Goal: Task Accomplishment & Management: Complete application form

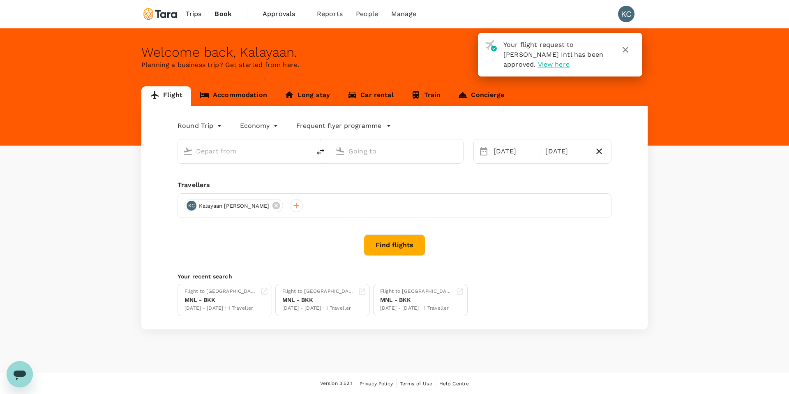
type input "[PERSON_NAME] Intl (MNL)"
type input "Singapore Changi (SIN)"
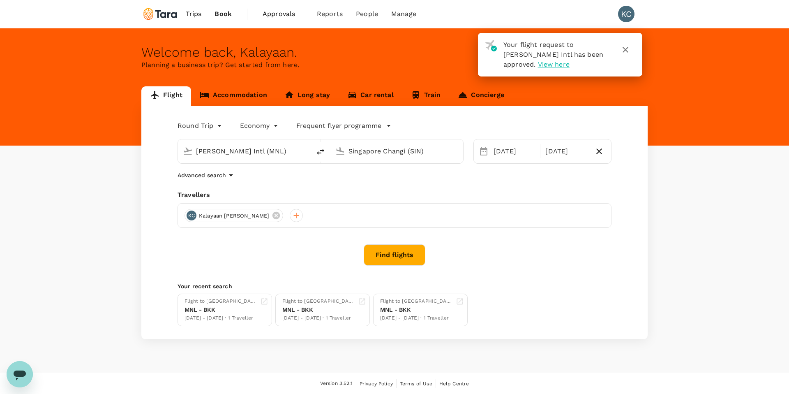
click at [479, 95] on link "Concierge" at bounding box center [480, 96] width 63 height 20
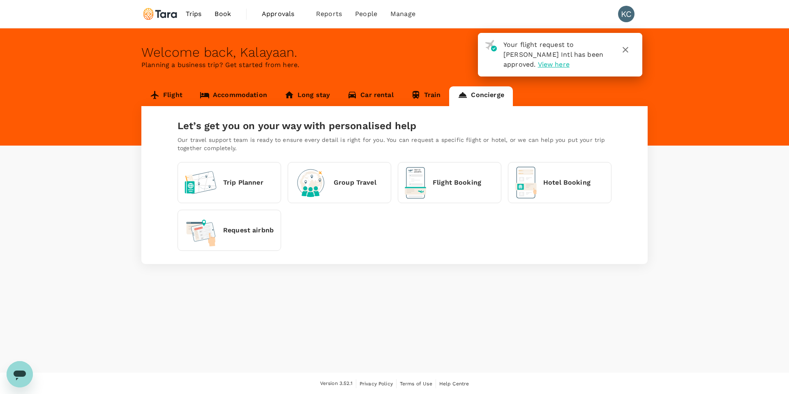
click at [433, 179] on p "Flight Booking" at bounding box center [457, 183] width 48 height 10
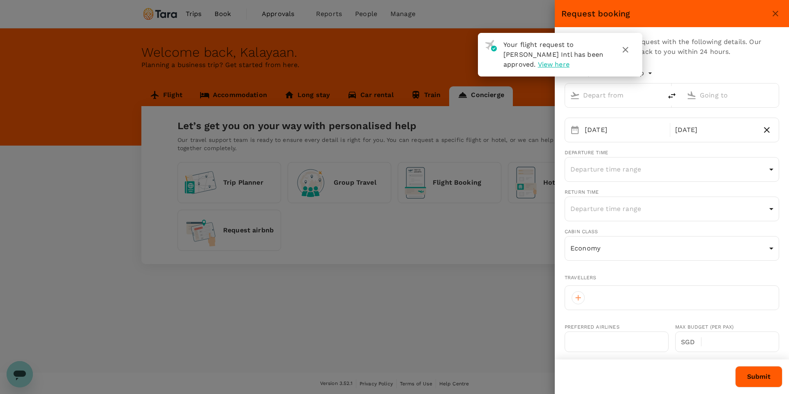
type input "[EMAIL_ADDRESS][PERSON_NAME][DOMAIN_NAME]"
type input "63"
type input "9176306911"
click at [623, 50] on icon "button" at bounding box center [626, 50] width 10 height 10
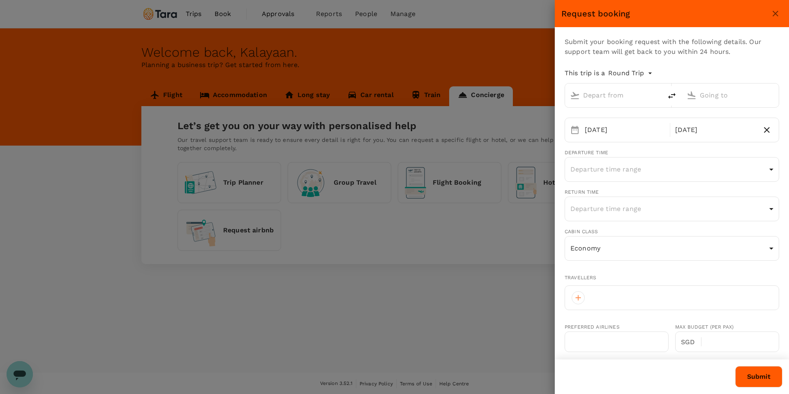
click at [166, 93] on div at bounding box center [394, 197] width 789 height 394
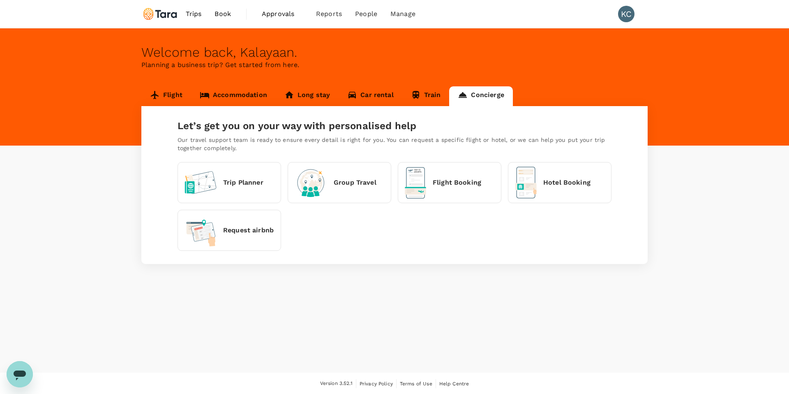
click at [168, 98] on link "Flight" at bounding box center [166, 96] width 50 height 20
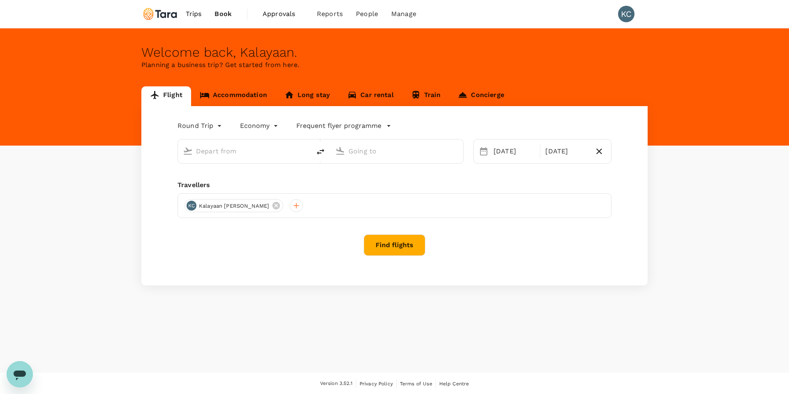
type input "[PERSON_NAME] Intl (MNL)"
type input "Singapore Changi (SIN)"
type input "[PERSON_NAME] Intl (MNL)"
type input "Singapore Changi (SIN)"
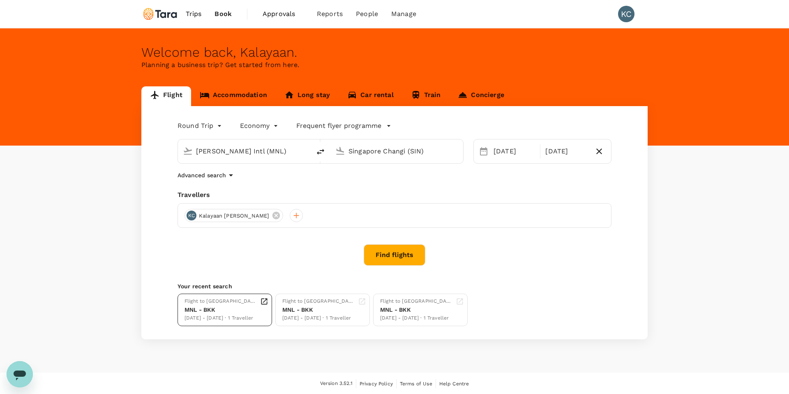
click at [236, 303] on div "Flight to [GEOGRAPHIC_DATA]" at bounding box center [221, 301] width 72 height 8
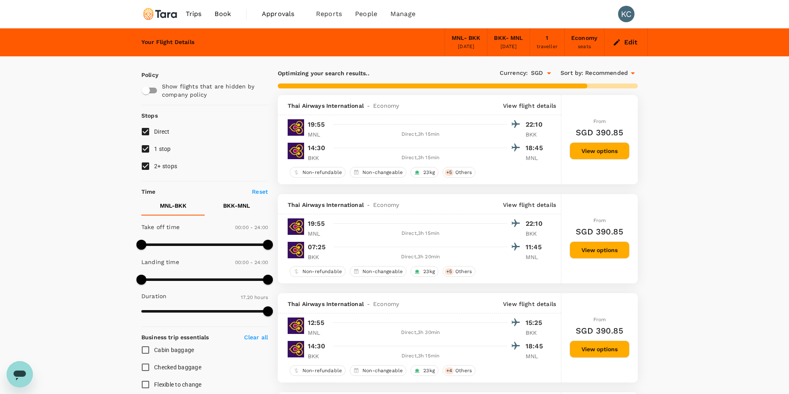
type input "1050"
click at [226, 13] on span "Book" at bounding box center [223, 14] width 16 height 10
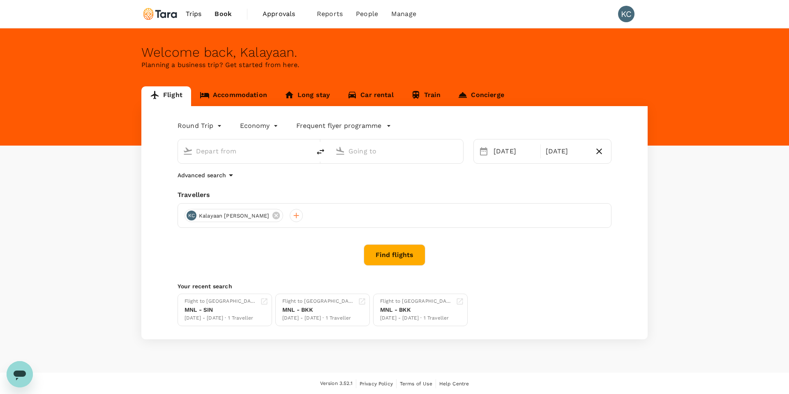
type input "[PERSON_NAME] Intl (MNL)"
type input "Suvarnabhumi Intl (BKK)"
type input "[PERSON_NAME] Intl (MNL)"
type input "Suvarnabhumi Intl (BKK)"
click at [480, 97] on link "Concierge" at bounding box center [480, 96] width 63 height 20
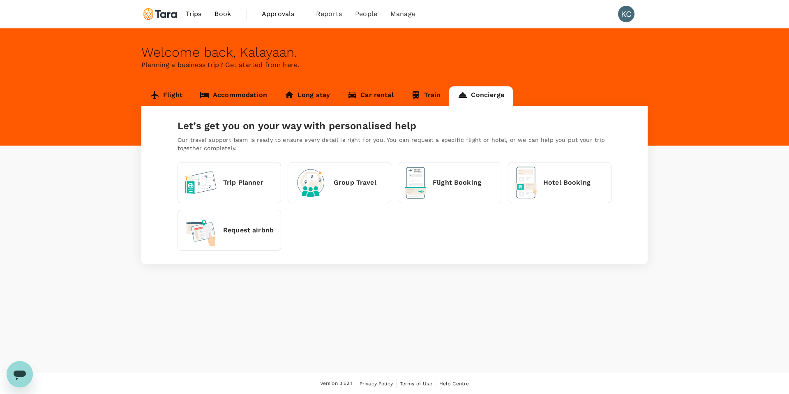
click at [457, 172] on div "Flight Booking" at bounding box center [443, 183] width 76 height 32
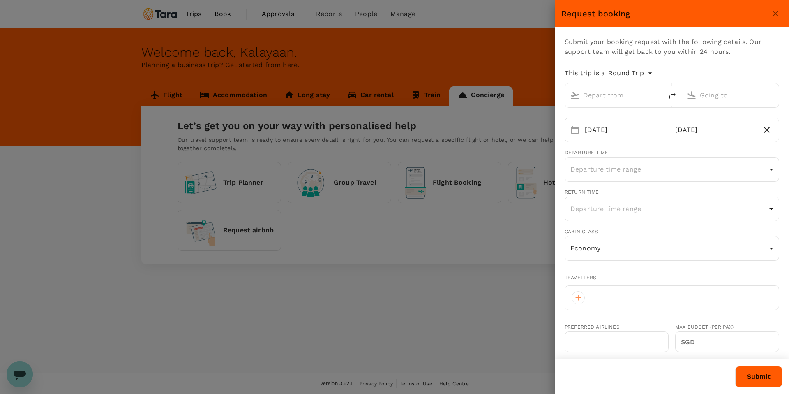
type input "[EMAIL_ADDRESS][PERSON_NAME][DOMAIN_NAME]"
type input "63"
type input "9176306911"
click at [611, 99] on input "text" at bounding box center [614, 95] width 62 height 13
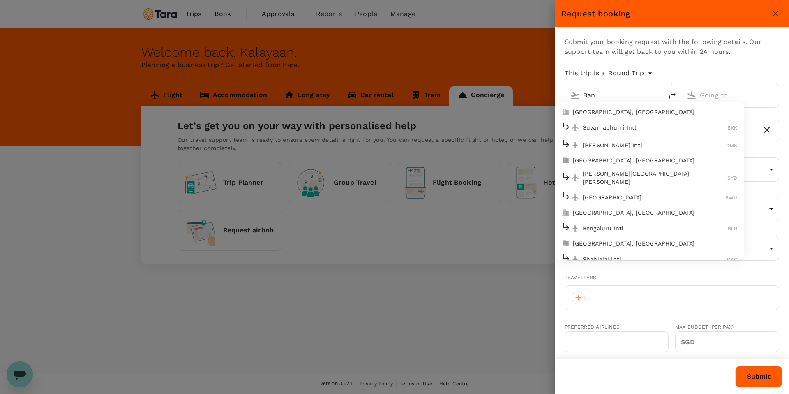
click at [608, 123] on p "Suvarnabhumi Intl" at bounding box center [655, 127] width 145 height 8
type input "Suvarnabhumi Intl (BKK)"
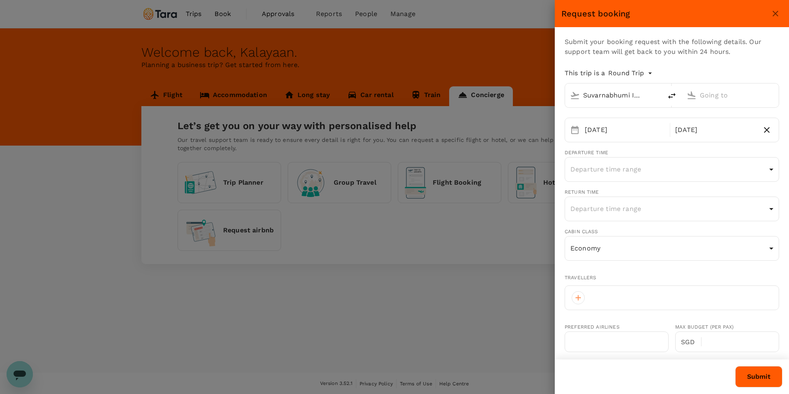
click at [712, 95] on input "text" at bounding box center [731, 95] width 62 height 13
click at [649, 113] on p "Jakarta, Indonesia" at bounding box center [700, 112] width 164 height 8
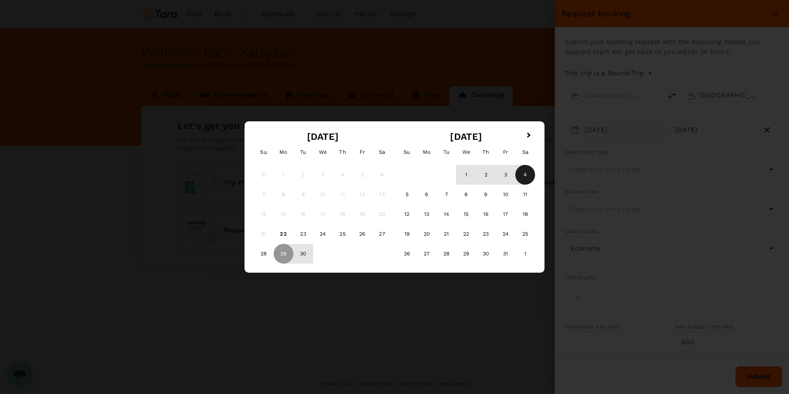
type input "Jakarta, Indonesia (any)"
click at [521, 175] on div "4" at bounding box center [525, 175] width 20 height 20
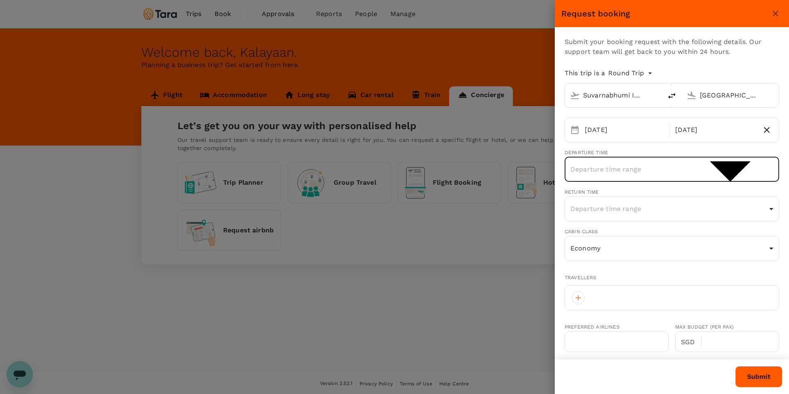
click at [616, 166] on body "Trips Book Approvals 0 Reports People Manage KC Welcome back , Kalayaan . Plann…" at bounding box center [394, 197] width 789 height 395
click at [599, 224] on li "Morning 07:00-11:00" at bounding box center [672, 224] width 215 height 15
type input "morning"
click at [617, 210] on body "Trips Book Approvals 0 Reports People Manage KC Welcome back , Kalayaan . Plann…" at bounding box center [394, 197] width 789 height 395
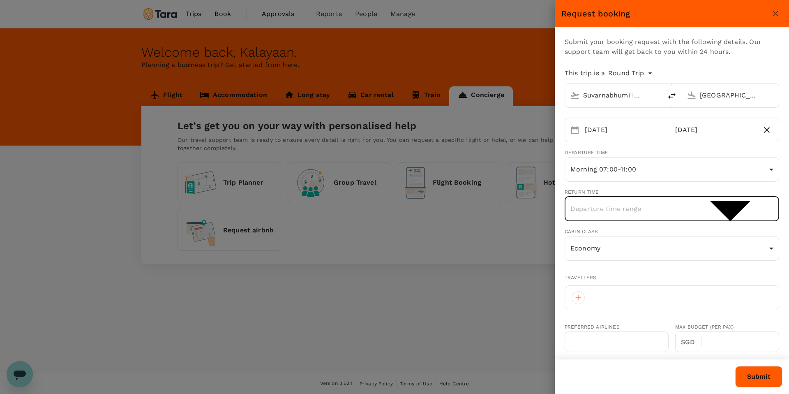
click at [617, 209] on div at bounding box center [394, 197] width 789 height 394
click at [606, 176] on body "Trips Book Approvals 0 Reports People Manage KC Welcome back , Kalayaan . Plann…" at bounding box center [394, 197] width 789 height 395
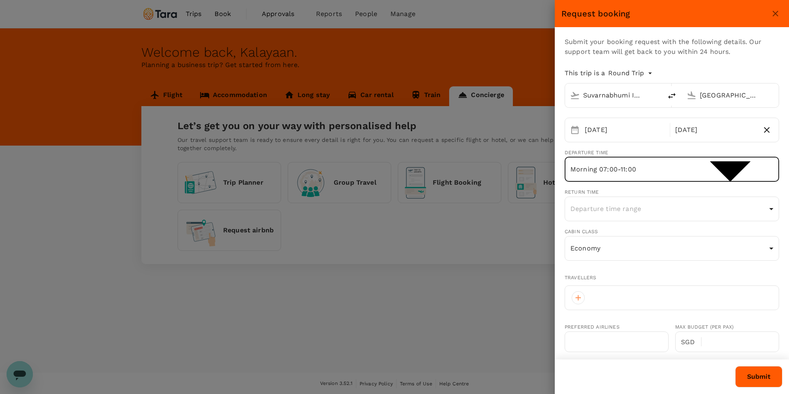
click at [522, 273] on div at bounding box center [394, 197] width 789 height 394
click at [603, 301] on div at bounding box center [672, 297] width 215 height 25
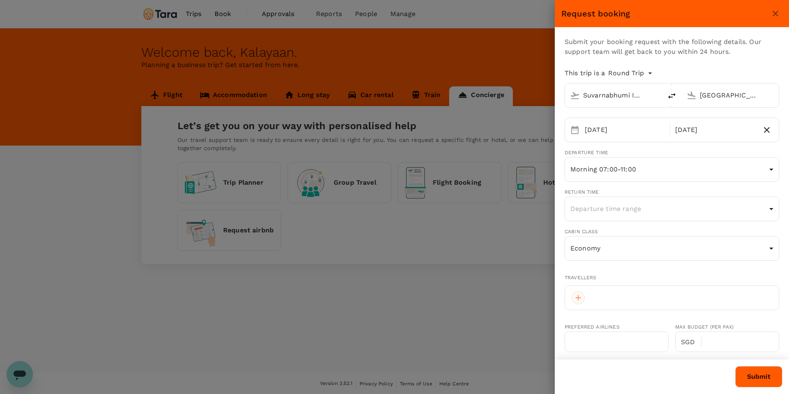
click at [580, 293] on div at bounding box center [578, 297] width 13 height 13
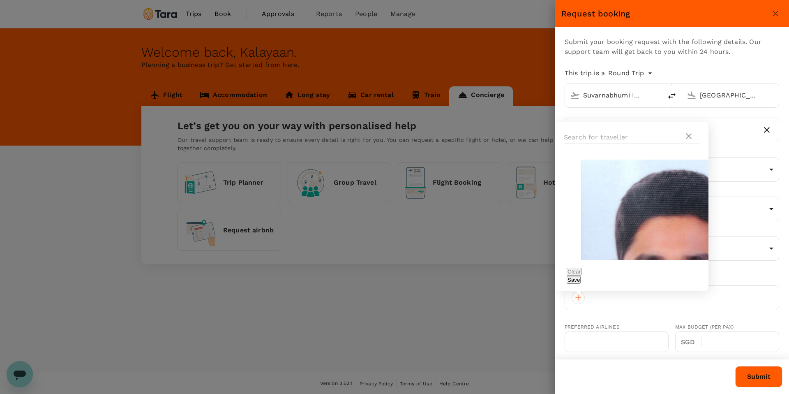
click at [500, 304] on div at bounding box center [394, 197] width 789 height 394
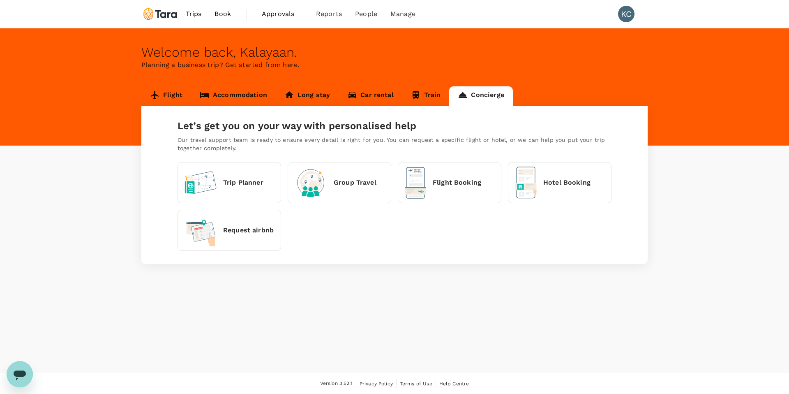
click at [441, 186] on p "Flight Booking" at bounding box center [457, 183] width 48 height 10
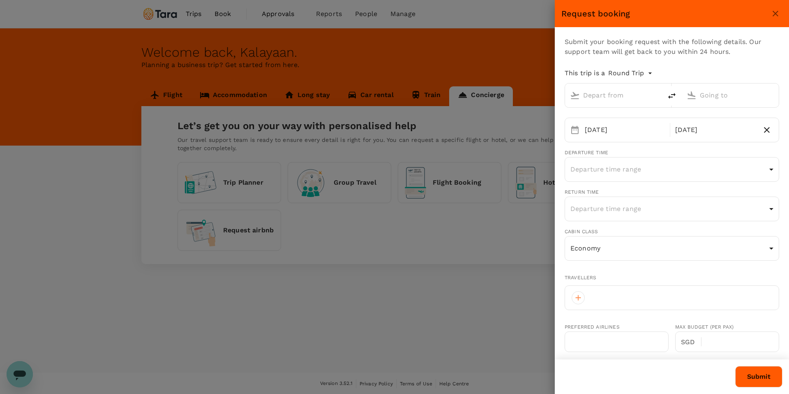
click at [604, 97] on input "text" at bounding box center [614, 95] width 62 height 13
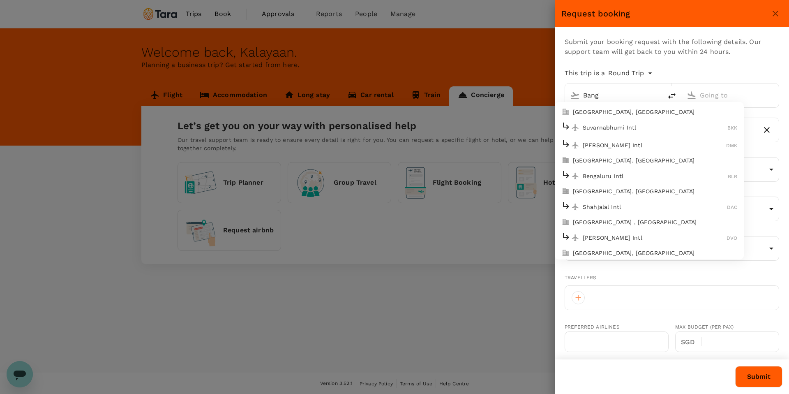
click at [603, 127] on p "Suvarnabhumi Intl" at bounding box center [655, 127] width 145 height 8
type input "Suvarnabhumi Intl (BKK)"
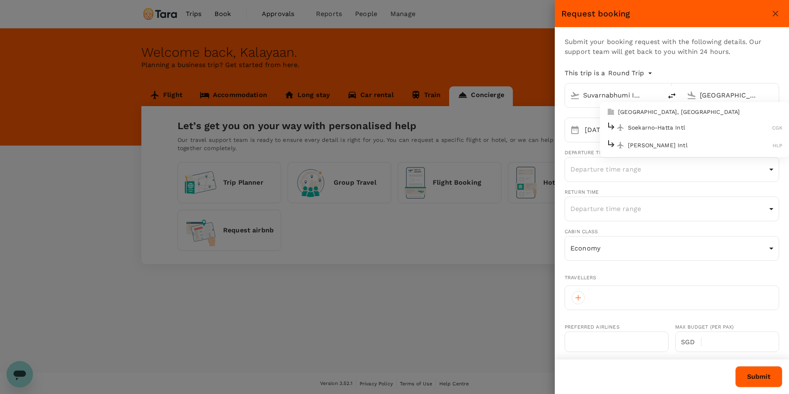
click at [647, 126] on p "Soekarno-Hatta Intl" at bounding box center [700, 127] width 144 height 8
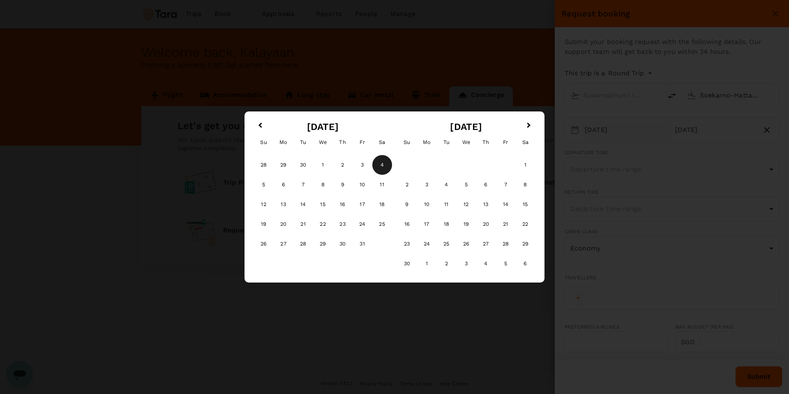
type input "Soekarno-Hatta Intl (CGK)"
click at [383, 158] on div "4" at bounding box center [382, 165] width 20 height 20
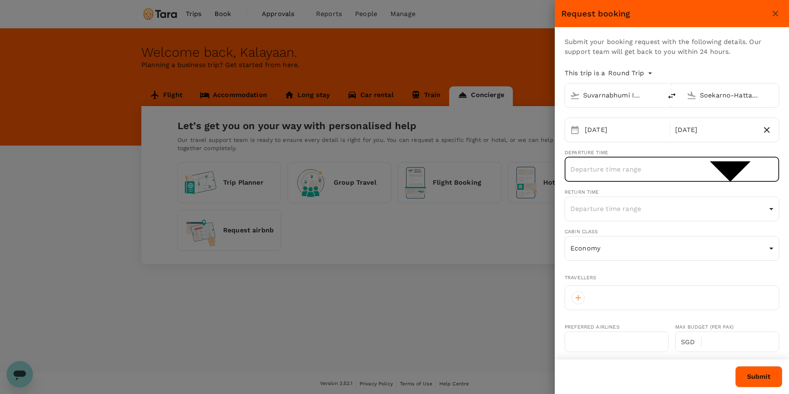
click at [617, 173] on body "Trips Book Approvals 0 Reports People Manage KC Welcome back , Kalayaan . Plann…" at bounding box center [394, 197] width 789 height 395
click at [600, 218] on li "Morning 07:00-11:00" at bounding box center [672, 224] width 215 height 15
type input "morning"
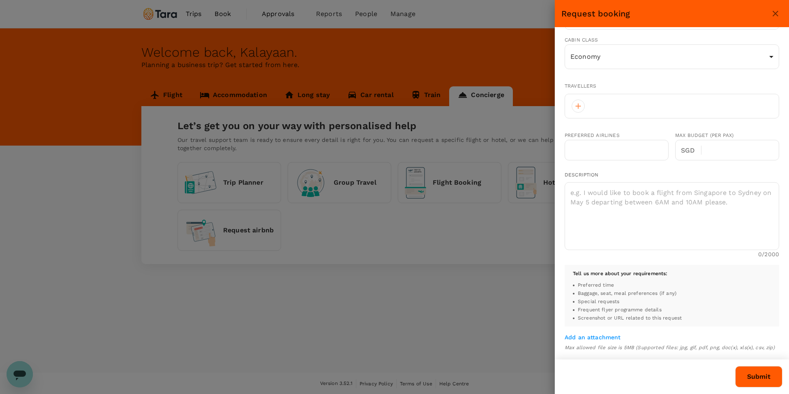
scroll to position [212, 0]
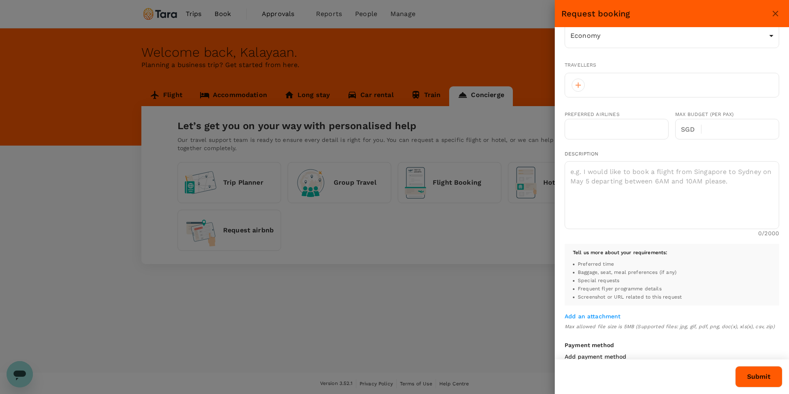
click at [609, 86] on div at bounding box center [672, 85] width 215 height 25
click at [589, 177] on textarea at bounding box center [672, 195] width 215 height 68
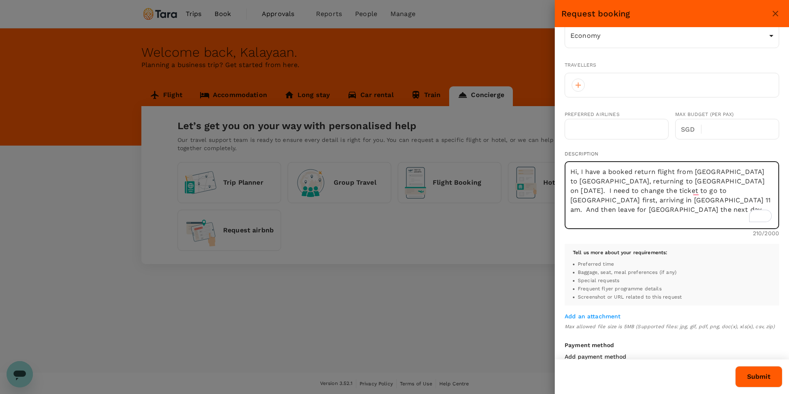
click at [570, 181] on textarea "Hi, I have a booked return flight from Bangkok to Manila, returning to Manila o…" at bounding box center [672, 195] width 215 height 68
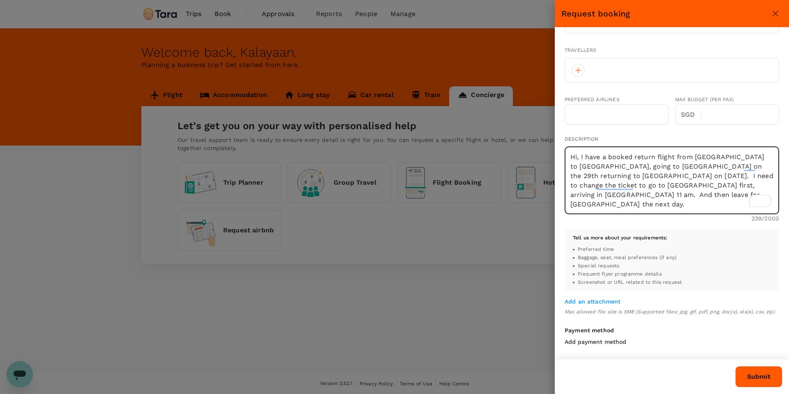
scroll to position [242, 0]
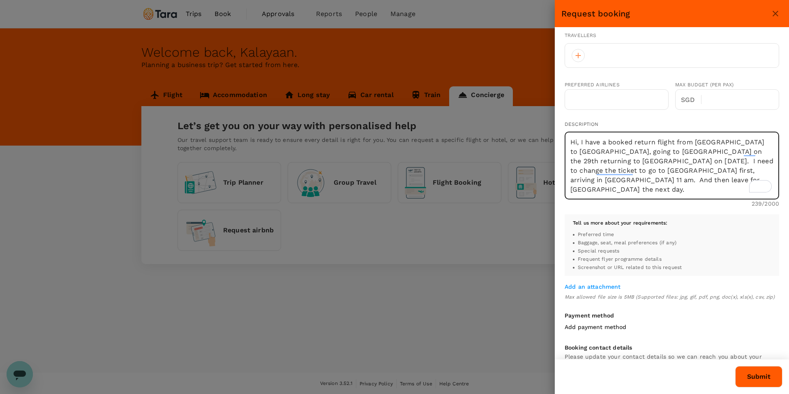
drag, startPoint x: 621, startPoint y: 171, endPoint x: 642, endPoint y: 172, distance: 21.4
click at [642, 172] on textarea "Hi, I have a booked return flight from Bangkok to Manila, going to Bangkok on t…" at bounding box center [672, 166] width 215 height 68
click at [641, 184] on textarea "Hi, I have a booked return flight from Bangkok to Manila, going to Bangkok on t…" at bounding box center [672, 166] width 215 height 68
type textarea "Hi, I have a booked return flight from Bangkok to Manila, going to Bangkok on t…"
click at [747, 375] on button "Submit" at bounding box center [758, 376] width 47 height 21
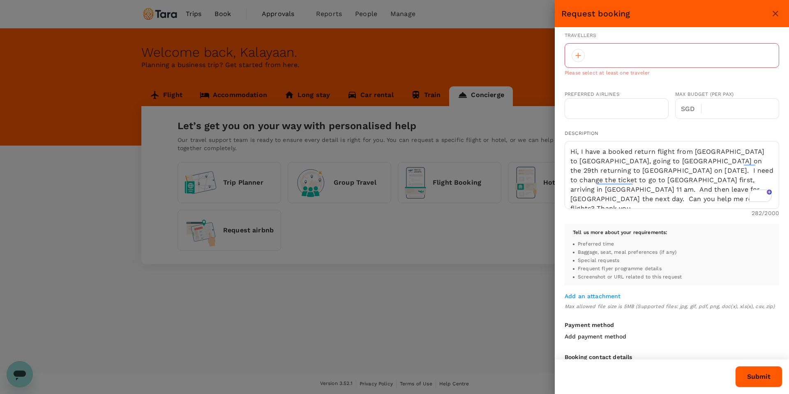
scroll to position [0, 0]
